Goal: Communication & Community: Answer question/provide support

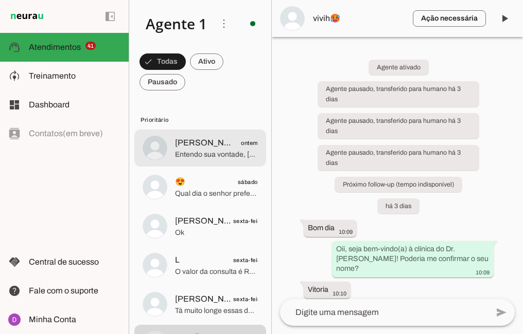
click at [219, 140] on span "[PERSON_NAME]" at bounding box center [205, 143] width 60 height 12
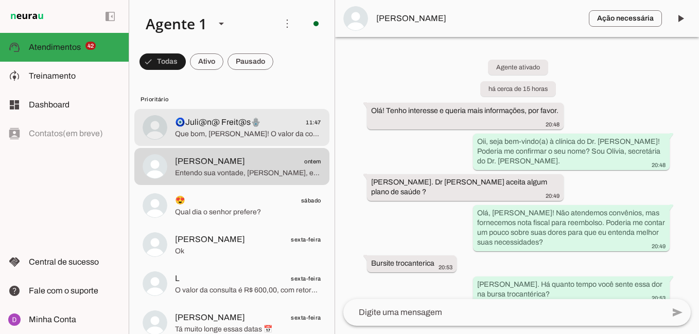
click at [210, 128] on span "🧿Juli@n@ Freit@s🪬" at bounding box center [218, 122] width 86 height 12
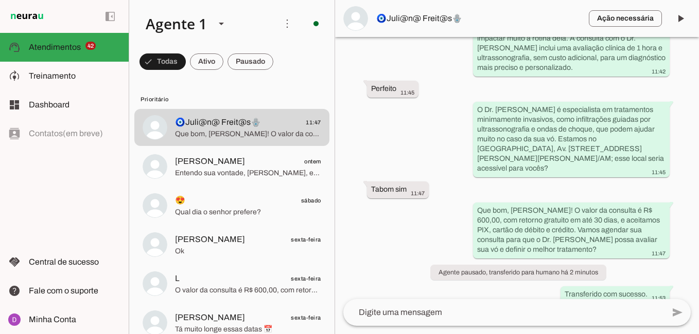
scroll to position [574, 0]
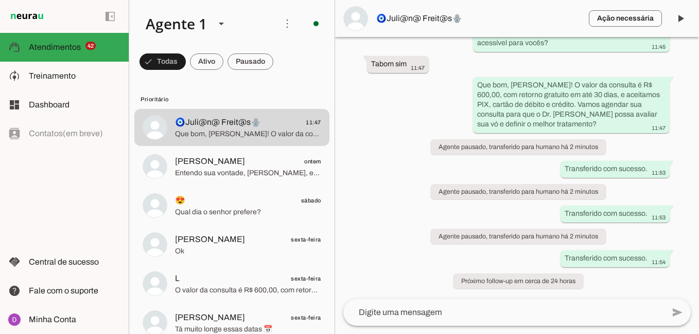
click at [444, 315] on textarea at bounding box center [503, 313] width 320 height 12
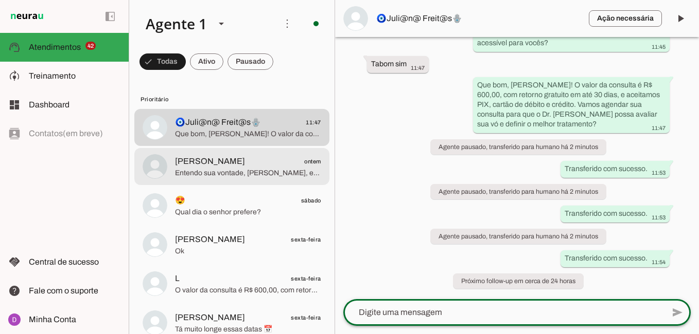
click at [213, 170] on span "Entendo sua vontade, [PERSON_NAME], e o Dr. [PERSON_NAME] foca em tratamentos q…" at bounding box center [248, 173] width 146 height 10
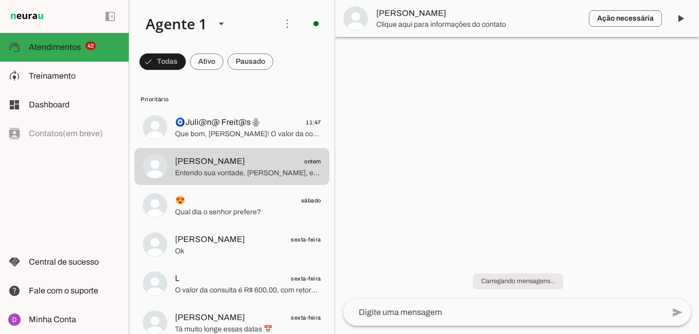
scroll to position [1006, 0]
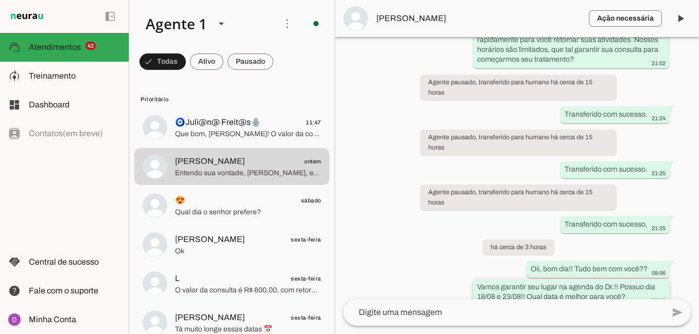
click at [0, 0] on slot "Vamos garantir seu lugar na agenda do Dr.!! Possuo dia 18/08 e 23/08!! Qual dat…" at bounding box center [0, 0] width 0 height 0
drag, startPoint x: 616, startPoint y: 247, endPoint x: 620, endPoint y: 259, distance: 11.9
click at [0, 0] on slot "Vamos garantir seu lugar na agenda do Dr.!! Possuo dia 18/08 e 23/08!! Qual dat…" at bounding box center [0, 0] width 0 height 0
click at [522, 282] on div "Vamos garantir seu lugar na agenda do Dr.!! Possuo dia 18/08 e 23/08!! Qual dat…" at bounding box center [571, 293] width 188 height 23
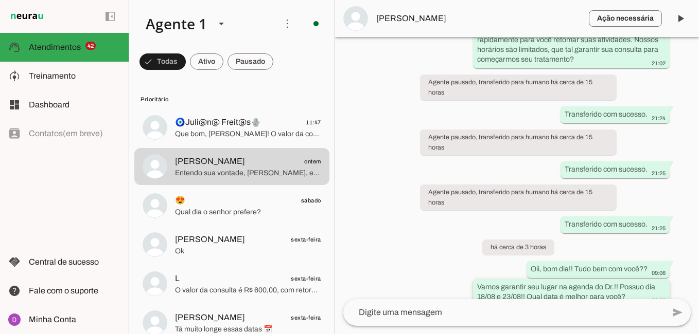
drag, startPoint x: 624, startPoint y: 259, endPoint x: 620, endPoint y: 247, distance: 13.0
click at [522, 282] on div "Vamos garantir seu lugar na agenda do Dr.!! Possuo dia 18/08 e 23/08!! Qual dat…" at bounding box center [571, 293] width 188 height 23
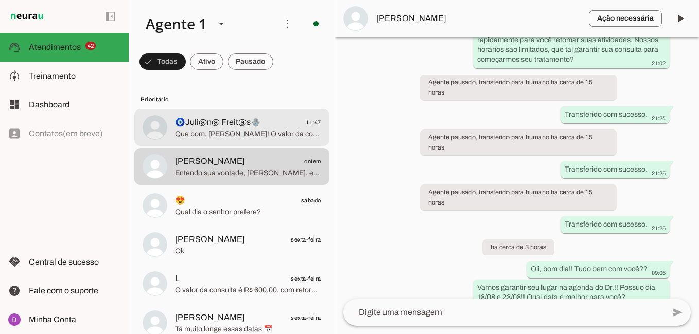
click at [267, 122] on span "🧿Juli@n@ Freit@s🪬 11:47" at bounding box center [248, 122] width 146 height 13
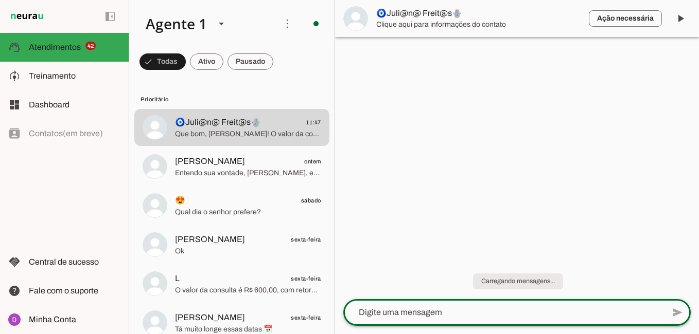
click at [480, 307] on div at bounding box center [503, 312] width 320 height 27
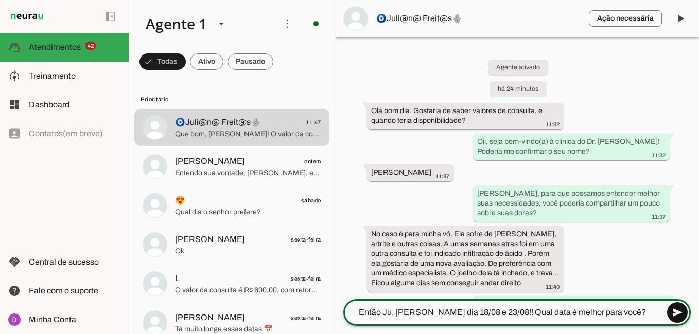
type textarea "Então Ju, [PERSON_NAME] dia 18/08 e 23/08!! Qual data é melhor para você?"
type md-outlined-text-field "Então Ju, [PERSON_NAME] dia 18/08 e 23/08!! Qual data é melhor para você?"
click at [522, 316] on span at bounding box center [677, 312] width 25 height 25
